Goal: Task Accomplishment & Management: Use online tool/utility

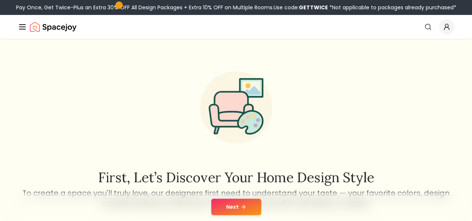
click at [0, 0] on link "Start Your Project" at bounding box center [0, 0] width 0 height 0
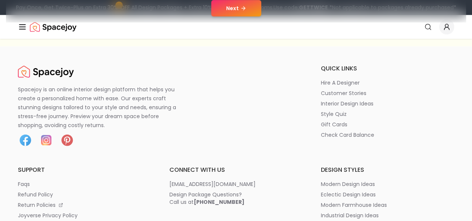
scroll to position [75, 0]
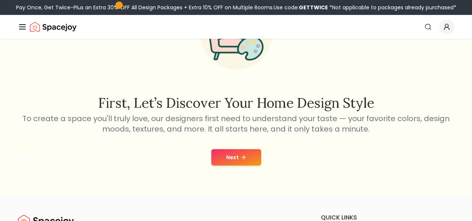
click at [242, 158] on icon at bounding box center [243, 157] width 6 height 6
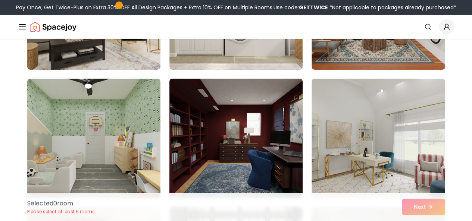
scroll to position [1306, 0]
click at [173, 147] on img at bounding box center [236, 138] width 140 height 125
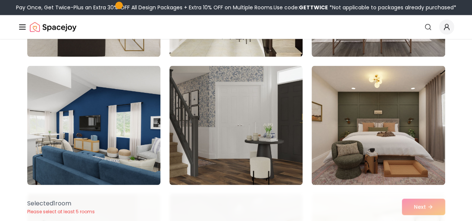
scroll to position [2127, 0]
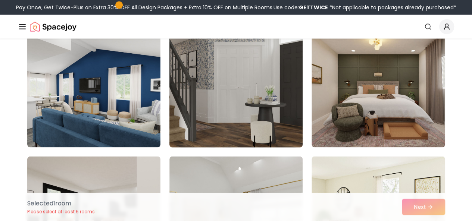
click at [178, 145] on img at bounding box center [236, 87] width 140 height 125
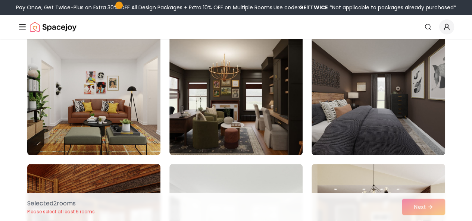
scroll to position [3023, 0]
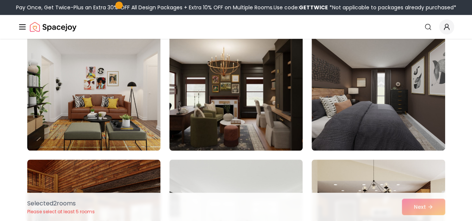
click at [198, 134] on img at bounding box center [236, 90] width 140 height 125
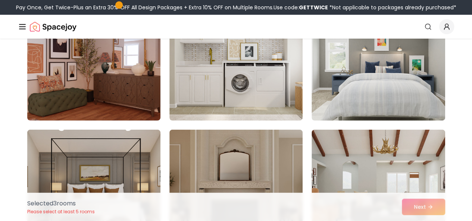
scroll to position [3657, 0]
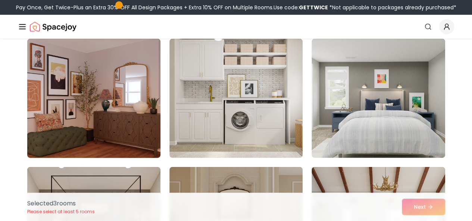
click at [132, 132] on img at bounding box center [94, 98] width 140 height 125
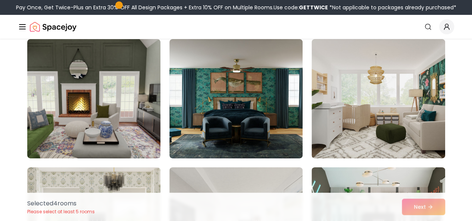
scroll to position [4030, 0]
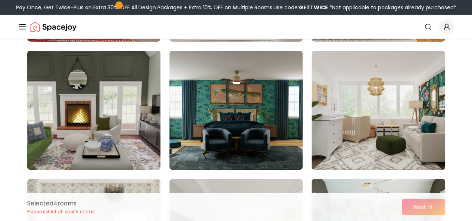
click at [115, 142] on img at bounding box center [94, 110] width 140 height 125
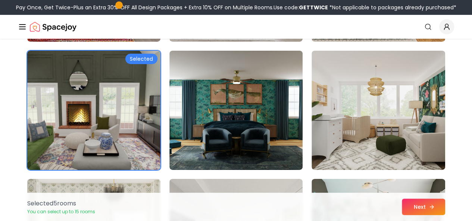
click at [416, 200] on button "Next" at bounding box center [423, 207] width 43 height 16
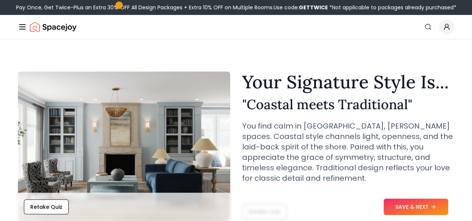
click at [0, 0] on button "How It Works" at bounding box center [0, 0] width 0 height 0
click at [0, 0] on icon "Main" at bounding box center [0, 0] width 0 height 0
click at [0, 0] on link "AI Design" at bounding box center [0, 0] width 0 height 0
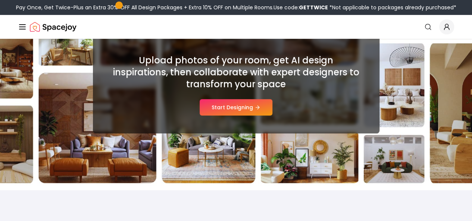
scroll to position [112, 0]
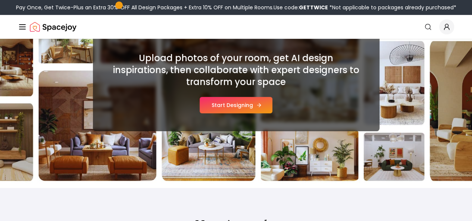
click at [214, 110] on button "Start Designing" at bounding box center [236, 105] width 73 height 16
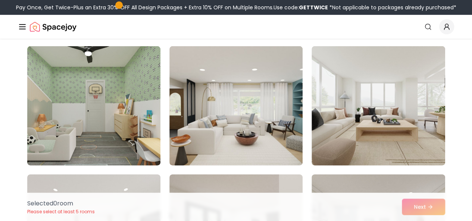
scroll to position [1008, 0]
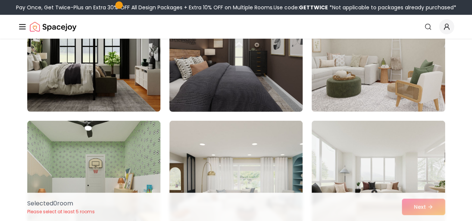
click at [227, 92] on img at bounding box center [236, 52] width 140 height 125
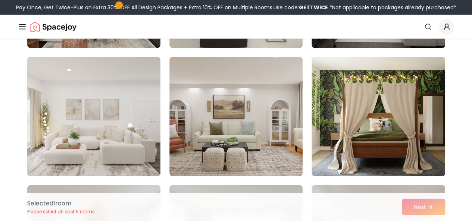
scroll to position [2388, 0]
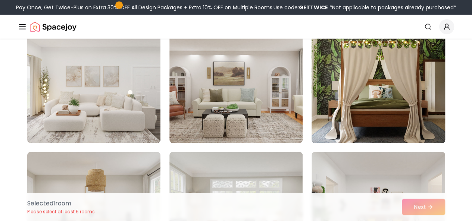
click at [335, 107] on img at bounding box center [378, 83] width 140 height 125
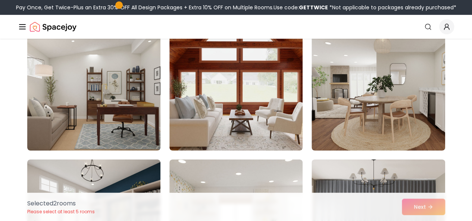
scroll to position [2649, 0]
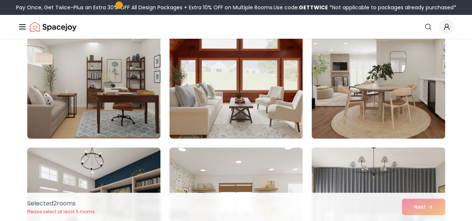
click at [282, 104] on img at bounding box center [235, 78] width 133 height 119
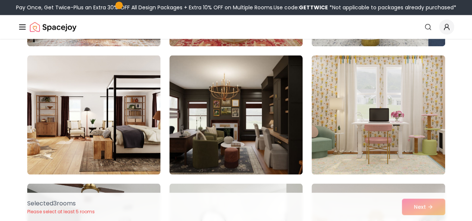
scroll to position [3396, 0]
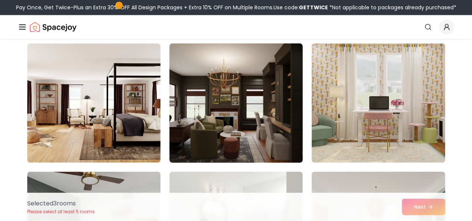
click at [196, 131] on img at bounding box center [236, 102] width 140 height 125
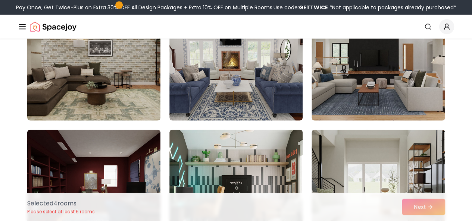
scroll to position [3769, 0]
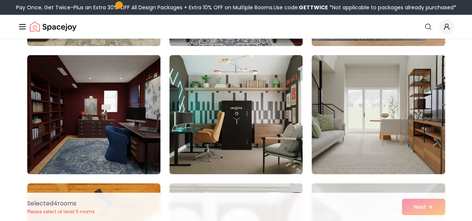
click at [146, 133] on img at bounding box center [93, 114] width 133 height 119
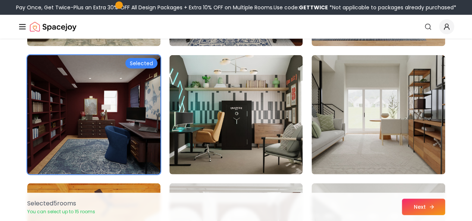
click at [414, 205] on button "Next" at bounding box center [423, 207] width 43 height 16
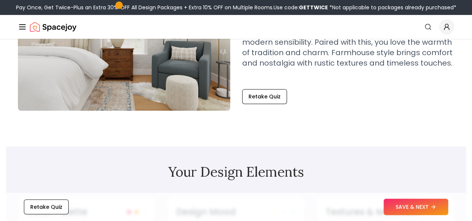
scroll to position [149, 0]
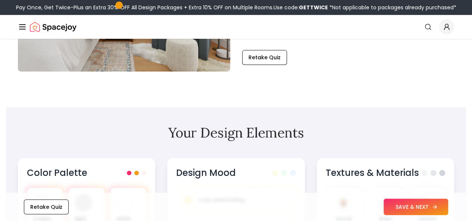
click at [399, 204] on button "SAVE & NEXT" at bounding box center [416, 207] width 65 height 16
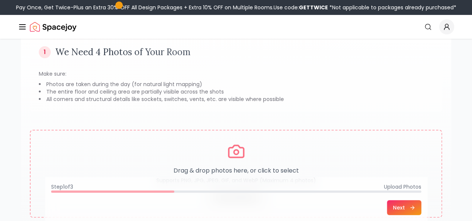
scroll to position [75, 0]
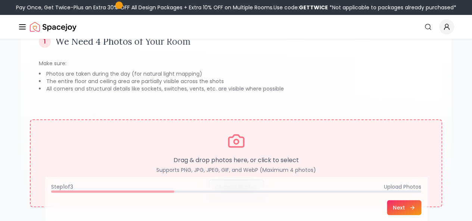
click at [241, 144] on icon at bounding box center [236, 141] width 18 height 18
click at [239, 137] on icon at bounding box center [236, 141] width 15 height 12
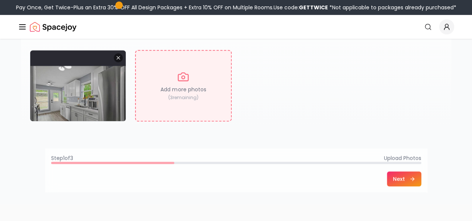
scroll to position [149, 0]
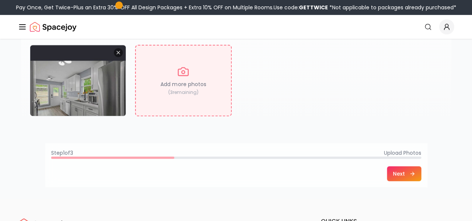
click at [183, 90] on p "( 3 remaining)" at bounding box center [183, 93] width 30 height 6
type input "**********"
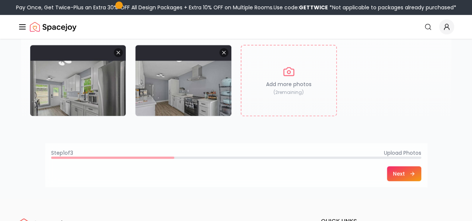
click at [421, 171] on button "Next" at bounding box center [404, 173] width 34 height 15
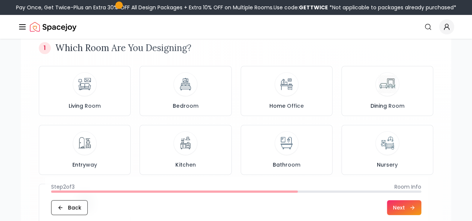
scroll to position [75, 0]
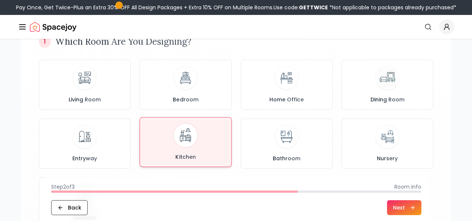
click at [184, 143] on img at bounding box center [186, 136] width 20 height 20
click at [421, 206] on button "Next" at bounding box center [404, 207] width 34 height 15
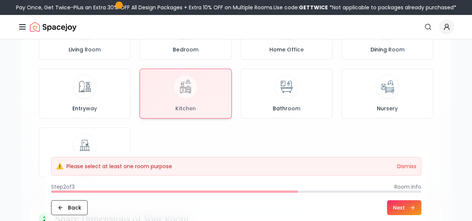
scroll to position [149, 0]
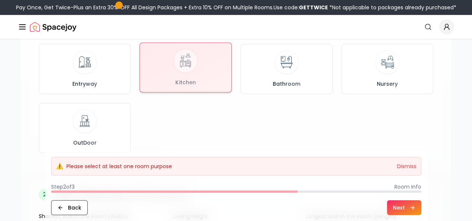
click at [197, 87] on div at bounding box center [185, 67] width 91 height 49
click at [207, 65] on div at bounding box center [185, 67] width 91 height 49
